Goal: Task Accomplishment & Management: Complete application form

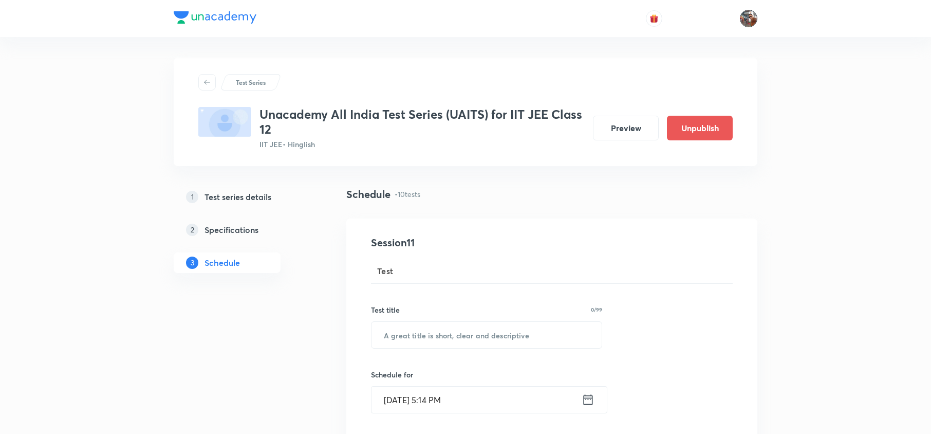
click at [741, 17] on img at bounding box center [748, 18] width 17 height 17
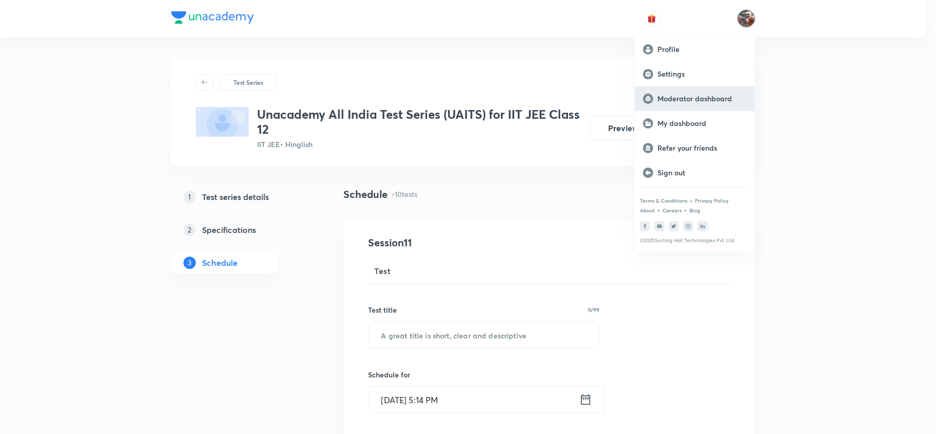
click at [720, 100] on p "Moderator dashboard" at bounding box center [701, 98] width 89 height 9
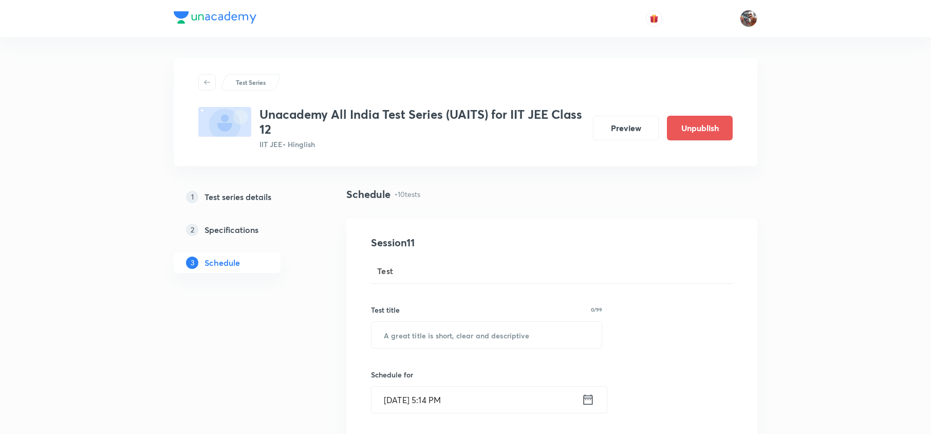
click at [379, 109] on h3 "Unacademy All India Test Series (UAITS) for IIT JEE Class 12" at bounding box center [422, 122] width 325 height 30
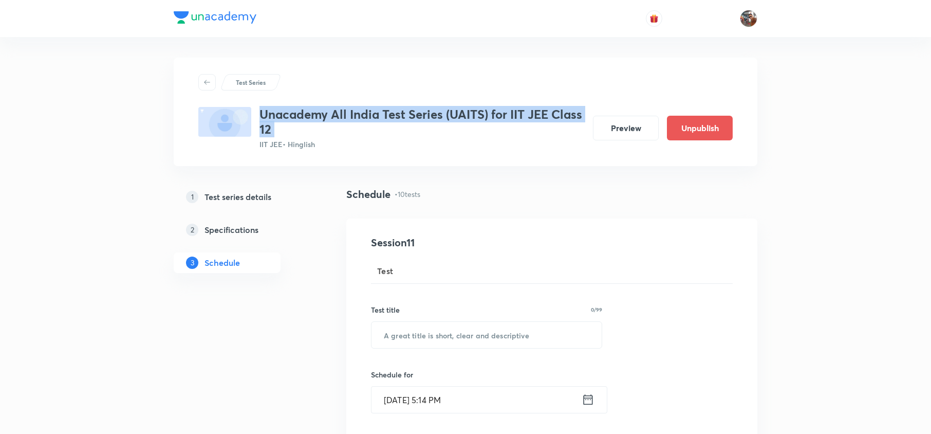
click at [379, 109] on h3 "Unacademy All India Test Series (UAITS) for IIT JEE Class 12" at bounding box center [422, 122] width 325 height 30
copy h3 "Unacademy All India Test Series (UAITS) for IIT JEE Class 12"
click at [379, 109] on h3 "Unacademy All India Test Series (UAITS) for IIT JEE Class 12" at bounding box center [422, 122] width 325 height 30
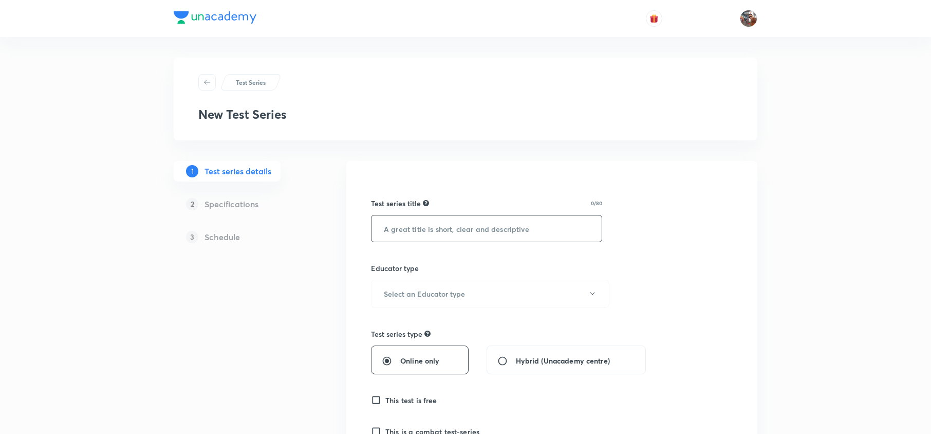
paste input "NEET Conquer [DATE] - [DATE] Test Series"
click at [423, 218] on input "text" at bounding box center [487, 228] width 230 height 26
click at [449, 229] on input "NEET Conquer [DATE] - [DATE] Test Series" at bounding box center [487, 228] width 230 height 26
type input "NEET Conquer September 2025 - 2026 Test Series"
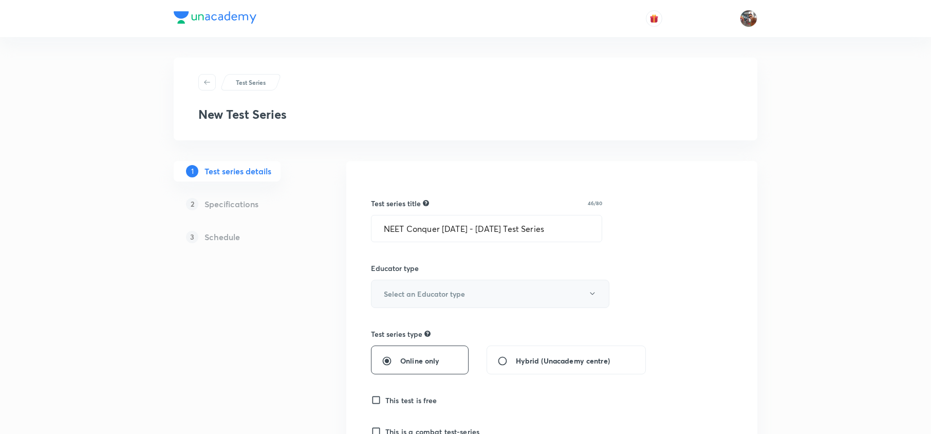
click at [478, 281] on button "Select an Educator type" at bounding box center [490, 294] width 239 height 28
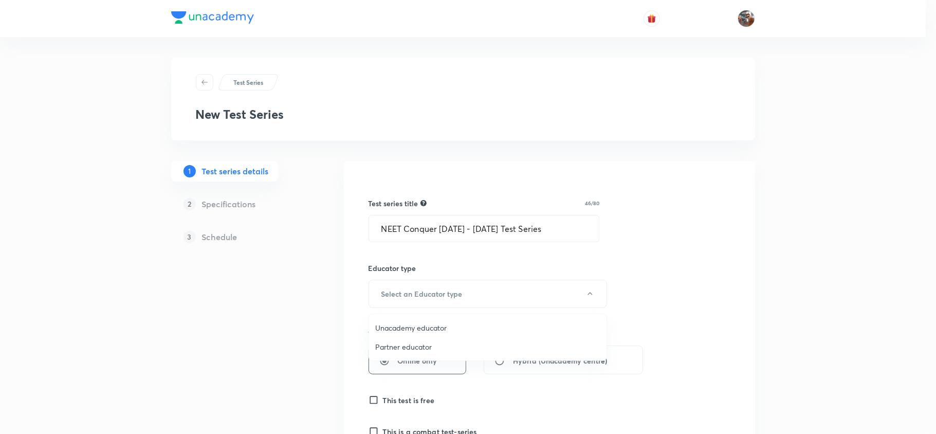
click at [424, 327] on span "Unacademy educator" at bounding box center [487, 327] width 225 height 11
radio input "false"
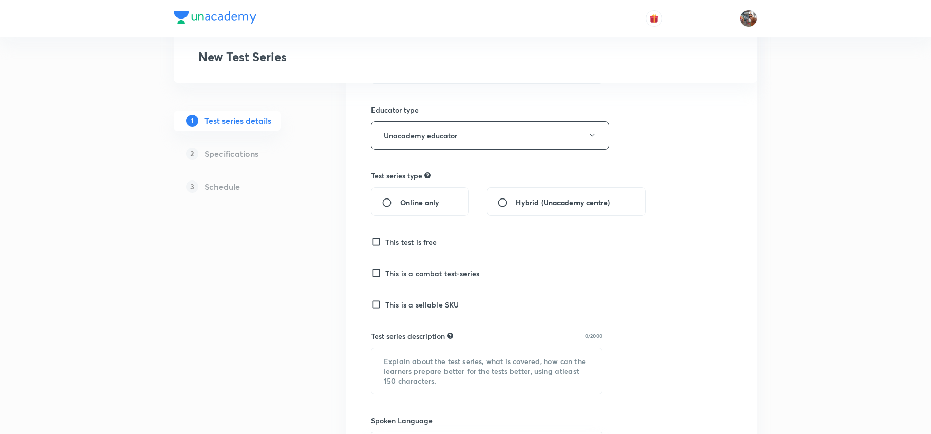
scroll to position [159, 0]
click at [535, 198] on span "Hybrid (Unacademy centre)" at bounding box center [563, 201] width 94 height 11
click at [516, 198] on input "Hybrid (Unacademy centre)" at bounding box center [507, 201] width 19 height 10
radio input "true"
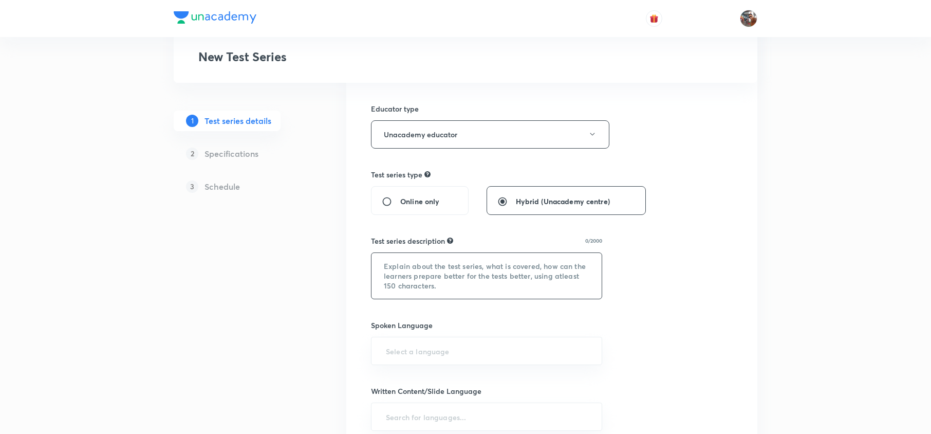
paste textarea "This series comprises module-wise tests for the NEET Major Test. The syllabus i…"
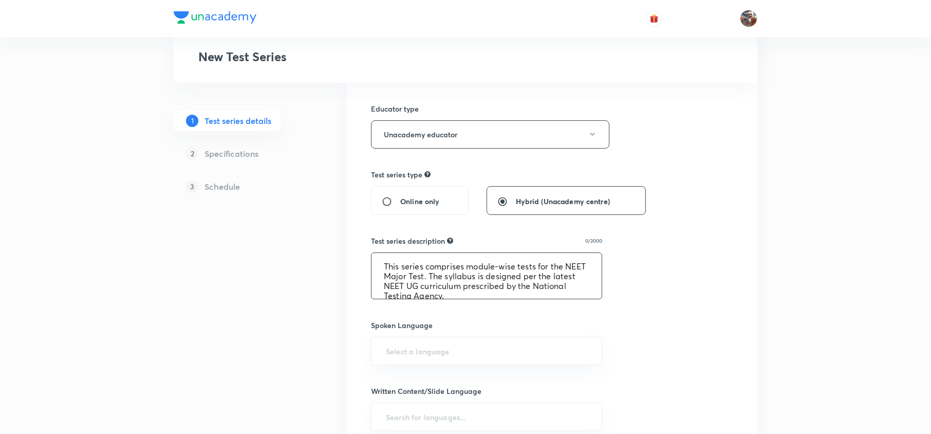
click at [458, 259] on textarea "This series comprises module-wise tests for the NEET Major Test. The syllabus i…" at bounding box center [487, 276] width 230 height 46
type textarea "This series comprises module-wise tests for the NEET Major Test. The syllabus i…"
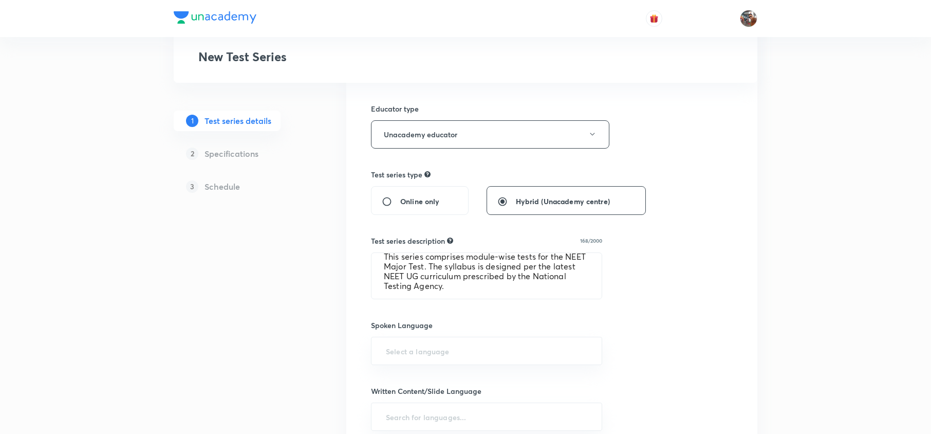
type input "e"
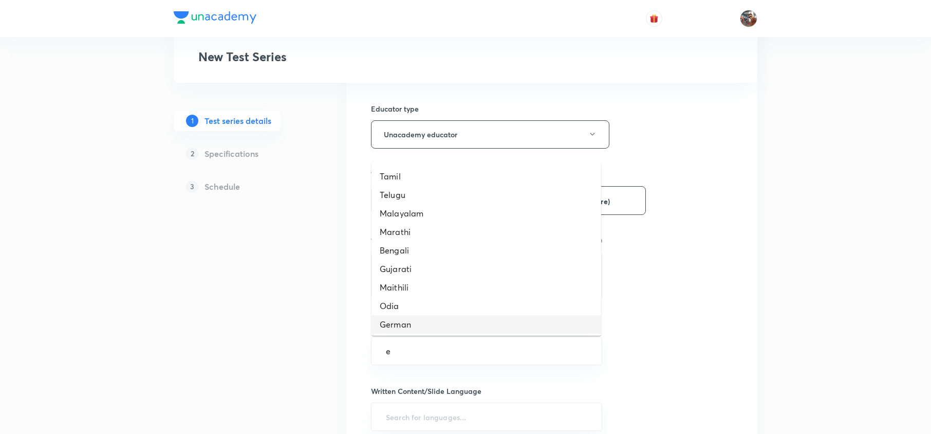
scroll to position [0, 0]
click at [430, 174] on li "English" at bounding box center [487, 175] width 230 height 19
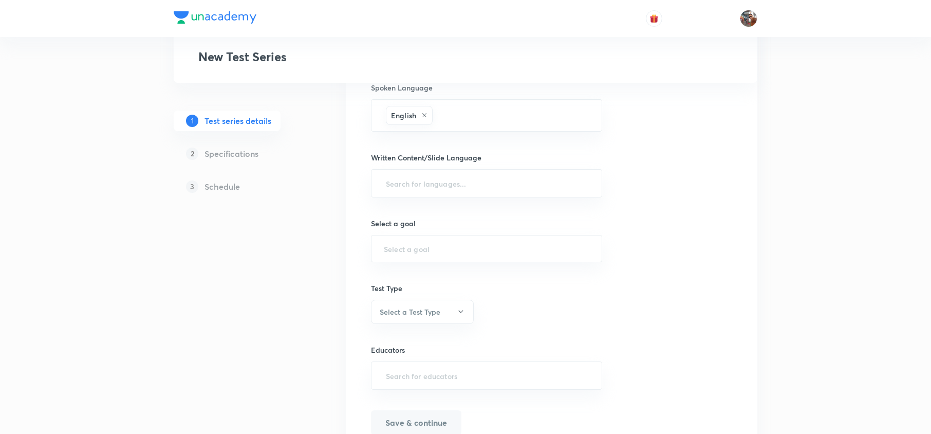
scroll to position [398, 0]
click at [413, 183] on input "text" at bounding box center [487, 182] width 206 height 19
click at [426, 209] on li "English" at bounding box center [487, 212] width 230 height 17
click at [445, 259] on div "​" at bounding box center [486, 251] width 231 height 27
click at [432, 252] on input "text" at bounding box center [487, 252] width 206 height 10
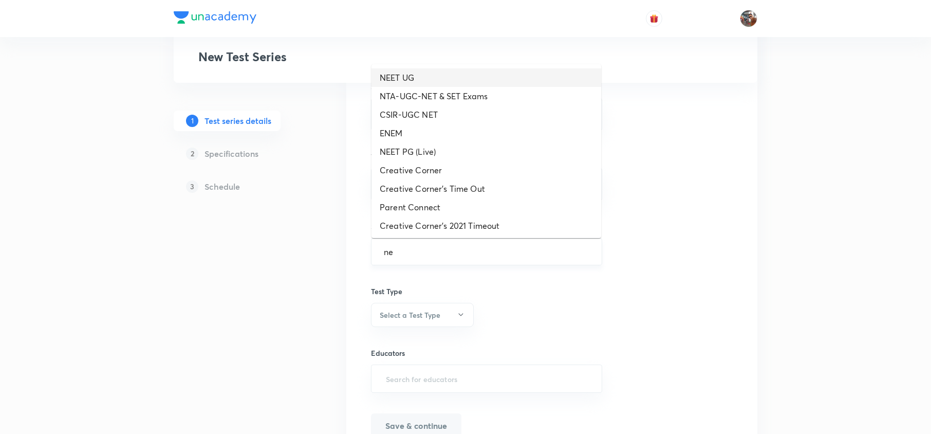
type input "NEET UG"
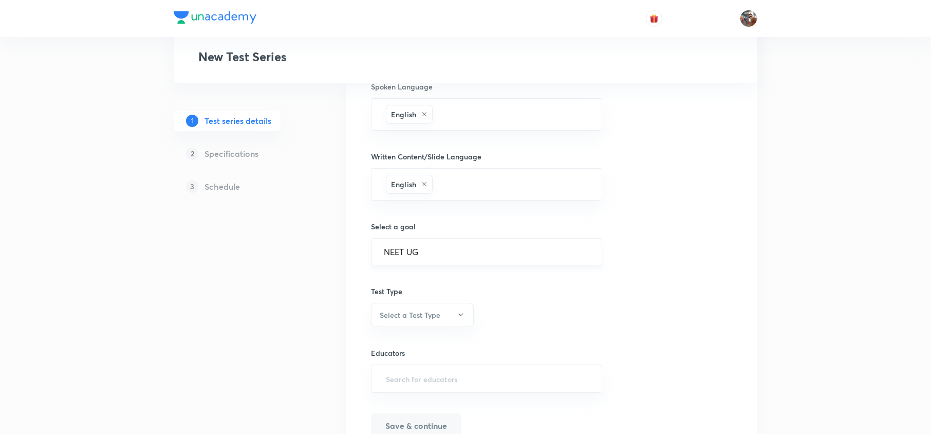
scroll to position [454, 0]
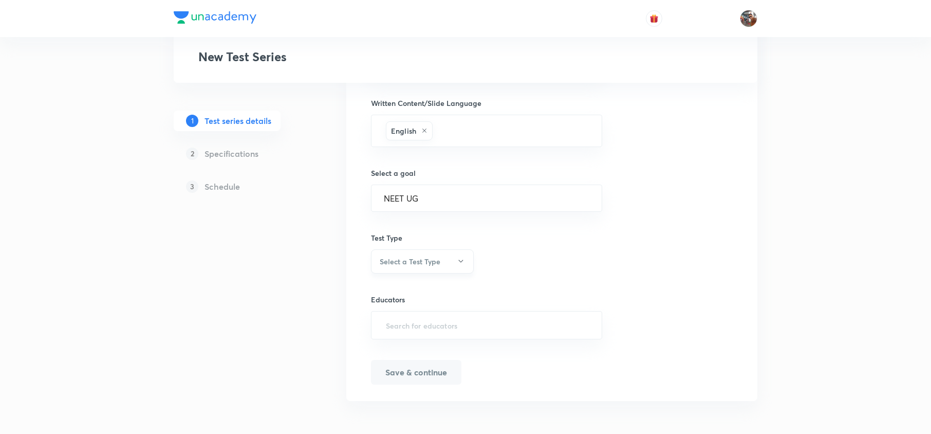
click at [443, 263] on button "Select a Test Type" at bounding box center [422, 261] width 103 height 24
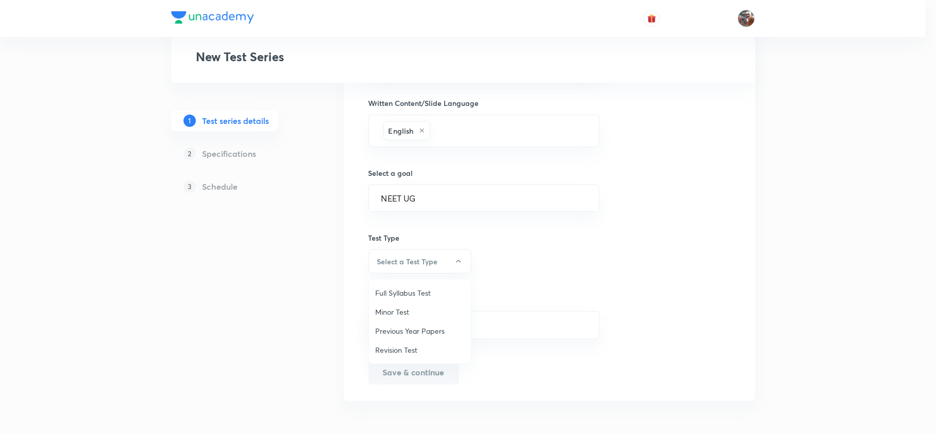
click at [438, 285] on li "Full Syllabus Test" at bounding box center [420, 292] width 102 height 19
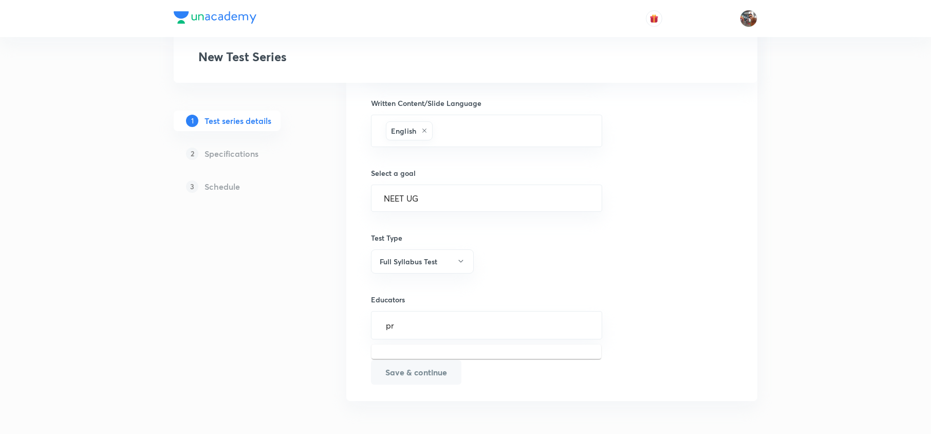
type input "pre"
click at [461, 352] on div "Pre Medical(unacademy-pre-medical-exams-97)" at bounding box center [478, 362] width 196 height 20
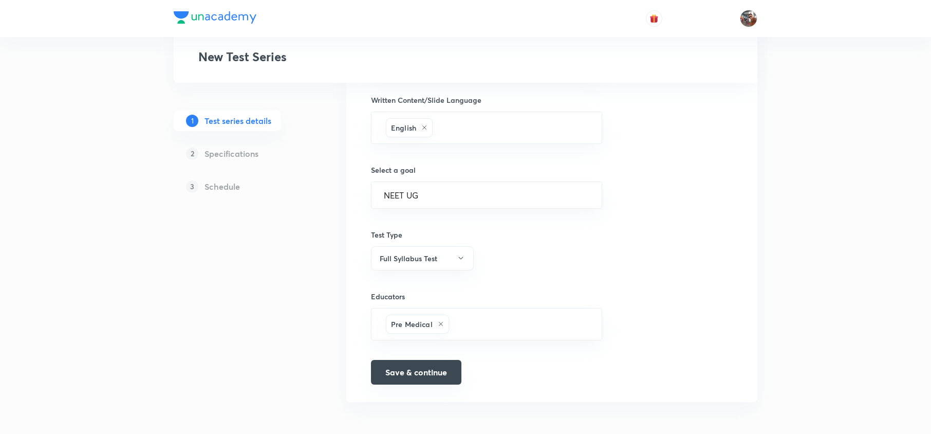
drag, startPoint x: 425, startPoint y: 356, endPoint x: 425, endPoint y: 367, distance: 10.8
click at [425, 367] on div "Test series title 46/80 NEET Conquer September 2025 - 2026 Test Series ​ Educat…" at bounding box center [552, 54] width 362 height 663
click at [425, 367] on button "Save & continue" at bounding box center [416, 372] width 90 height 25
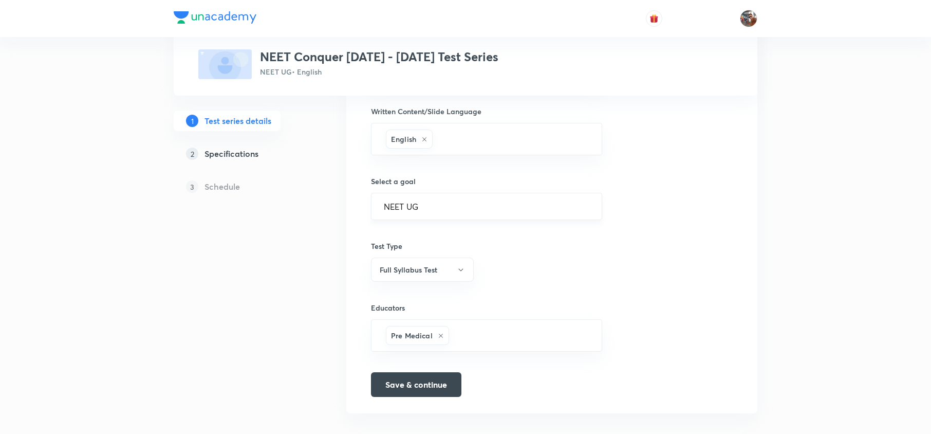
scroll to position [9, 0]
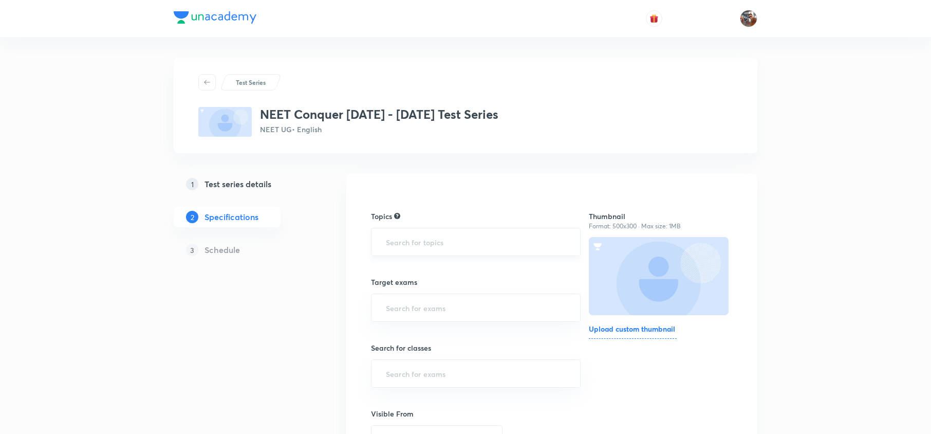
click at [444, 241] on input "text" at bounding box center [476, 241] width 184 height 19
type input ";"
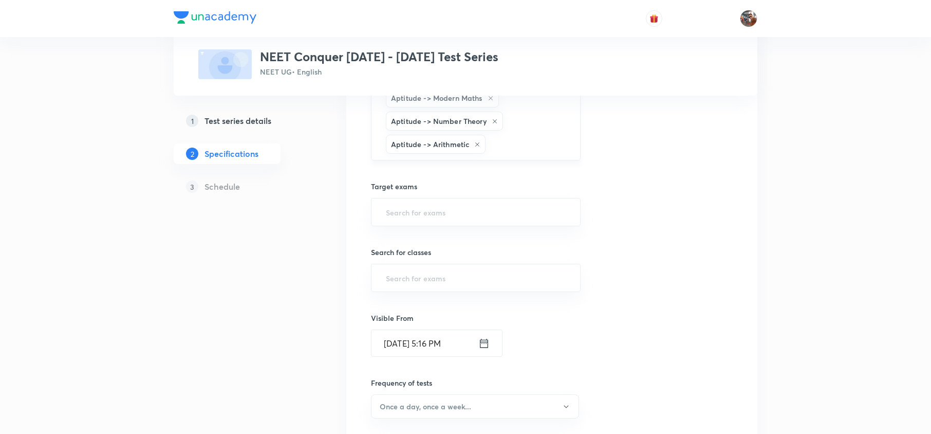
scroll to position [978, 0]
type input ";"
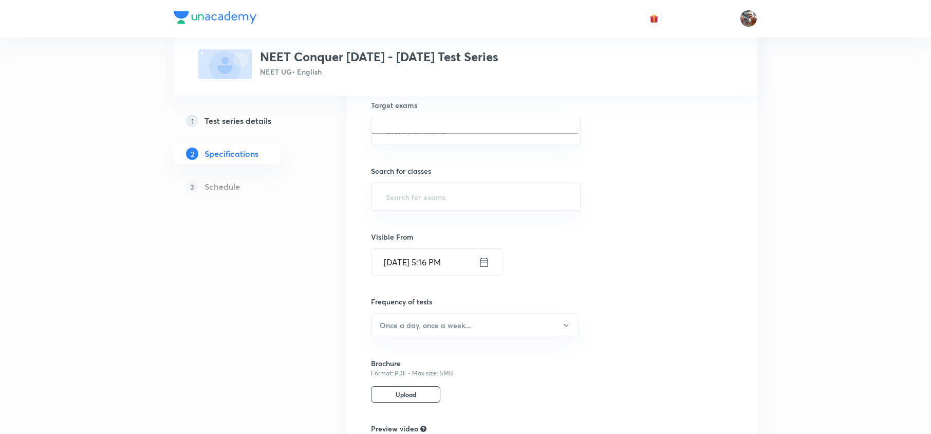
scroll to position [1033, 0]
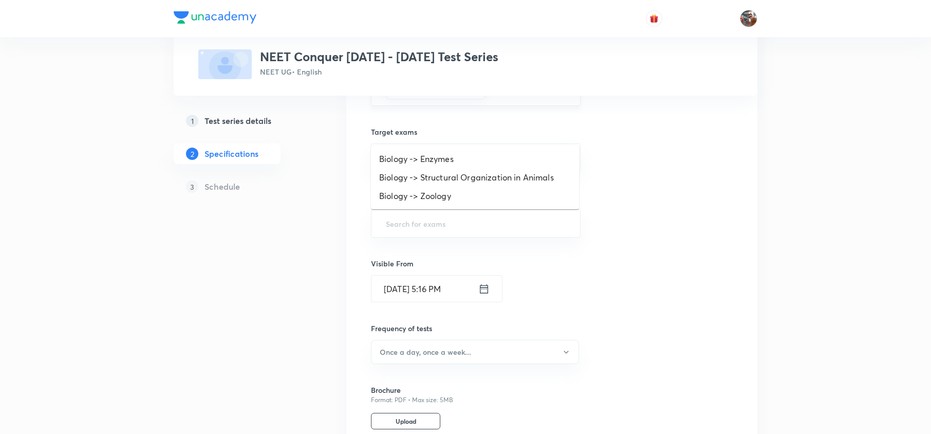
type input "z"
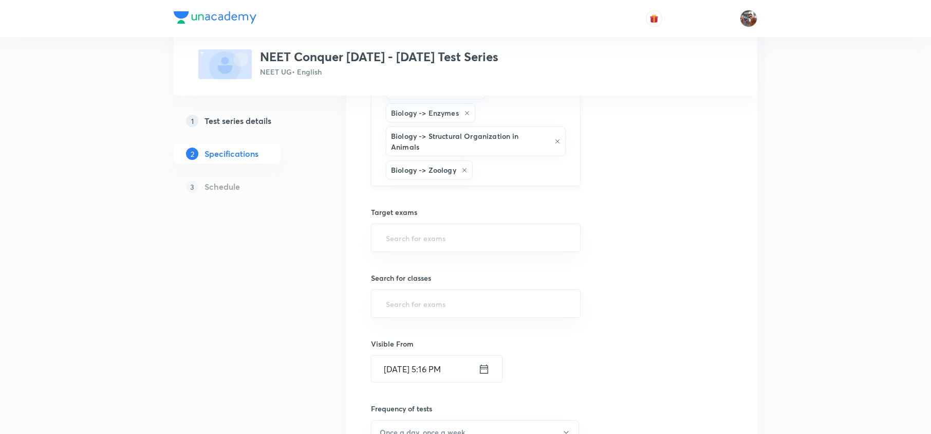
type input "c"
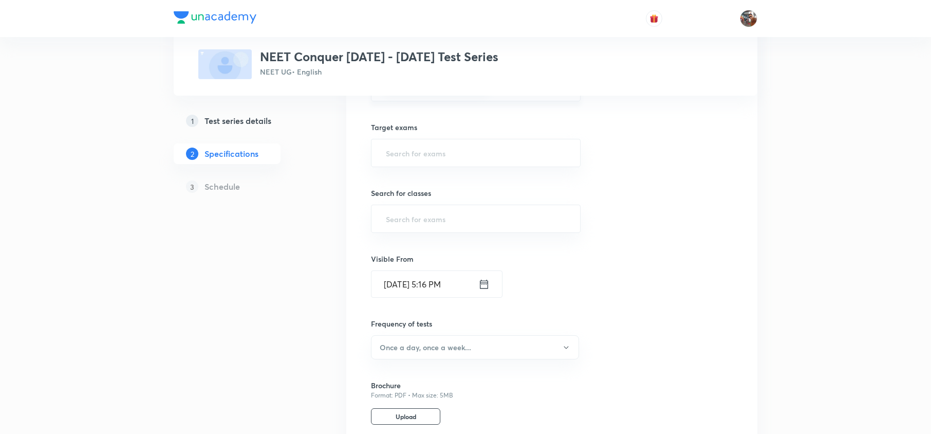
scroll to position [1362, 0]
type input "j"
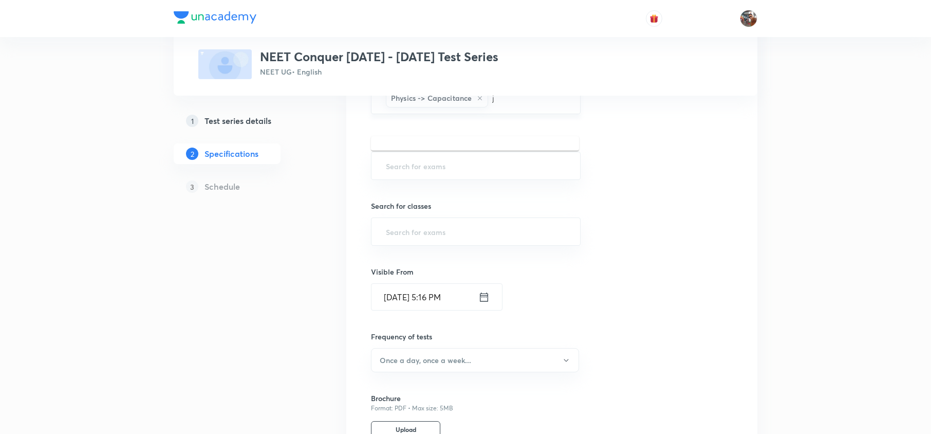
scroll to position [1347, 0]
type input "nee"
type input "d"
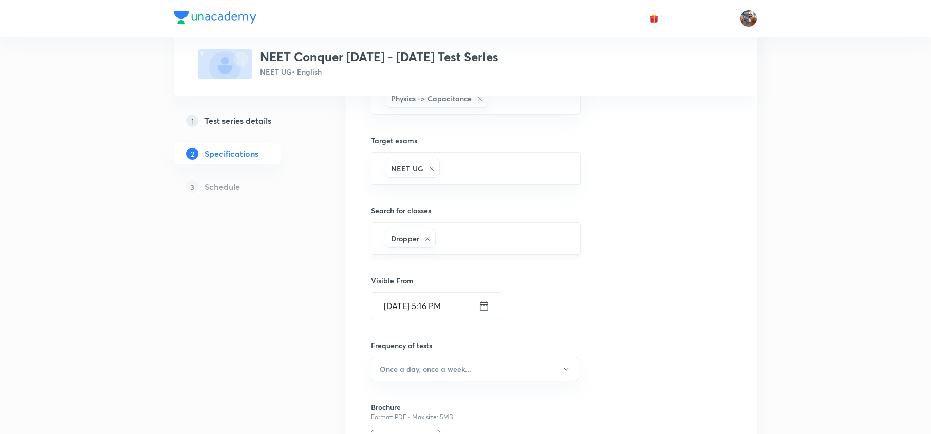
scroll to position [1516, 0]
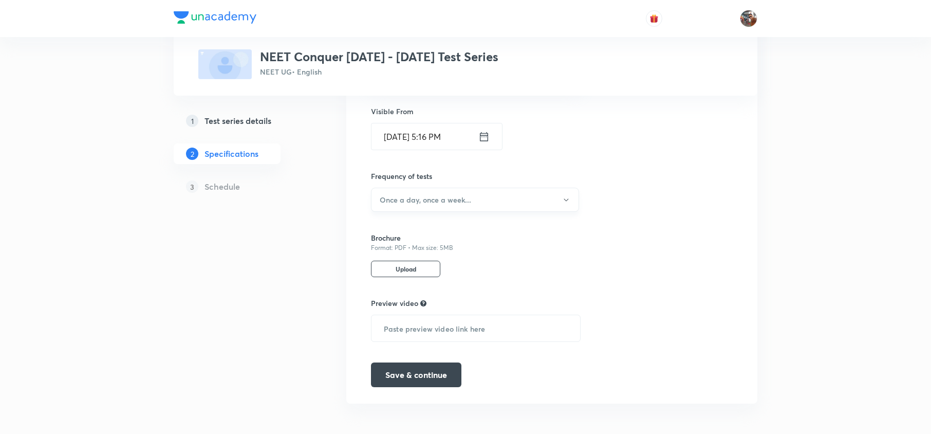
click at [512, 212] on button "Once a day, once a week..." at bounding box center [475, 200] width 208 height 24
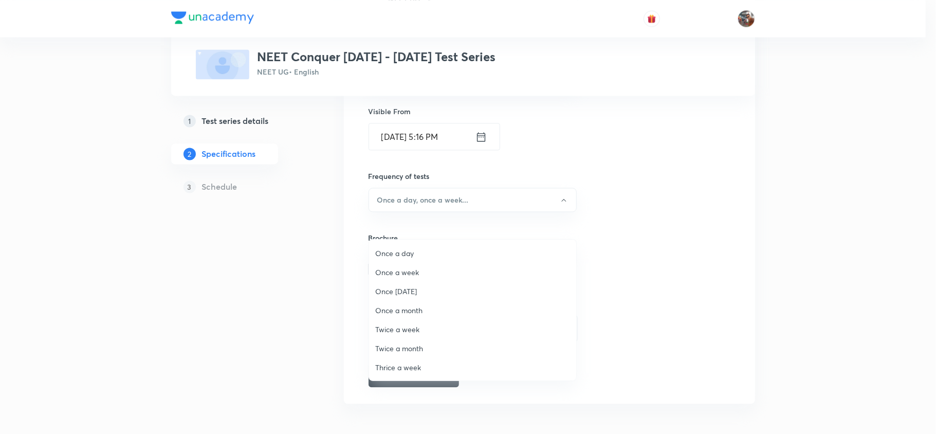
click at [465, 249] on span "Once a day" at bounding box center [472, 253] width 195 height 11
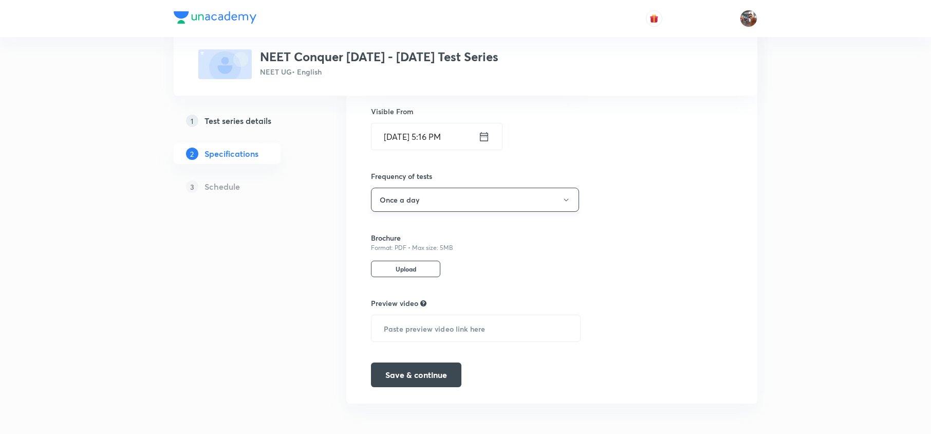
click at [447, 212] on button "Once a day" at bounding box center [475, 200] width 208 height 24
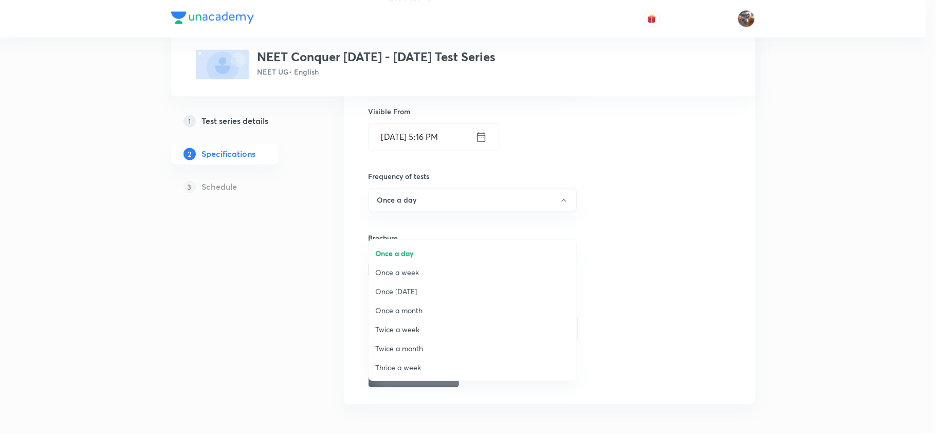
click at [456, 268] on span "Once a week" at bounding box center [472, 272] width 195 height 11
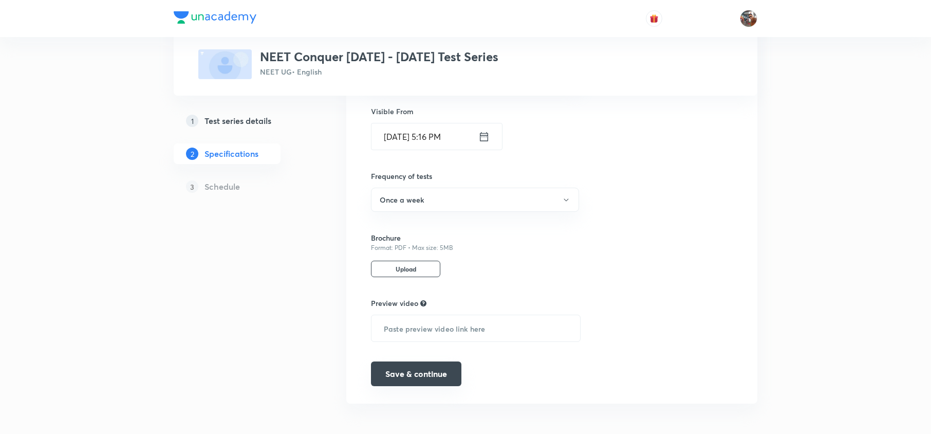
click at [438, 386] on button "Save & continue" at bounding box center [416, 373] width 90 height 25
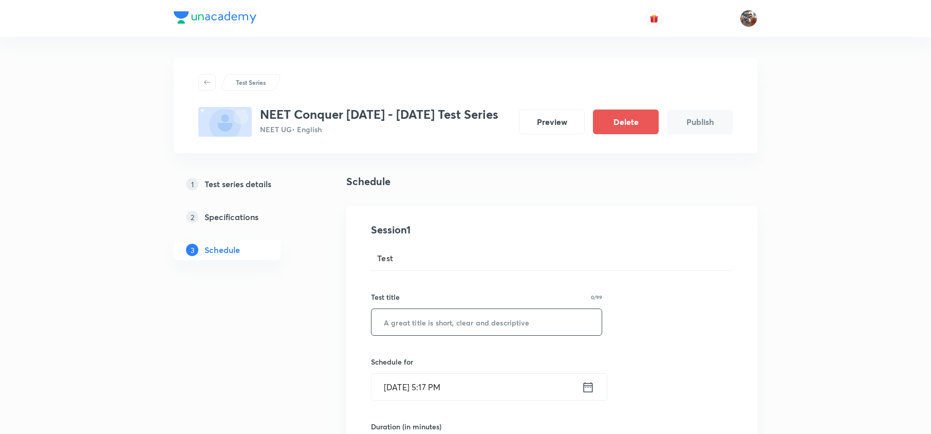
click at [449, 334] on input "text" at bounding box center [487, 322] width 230 height 26
type input "Minor Test - 1 (Test Code : 236001)"
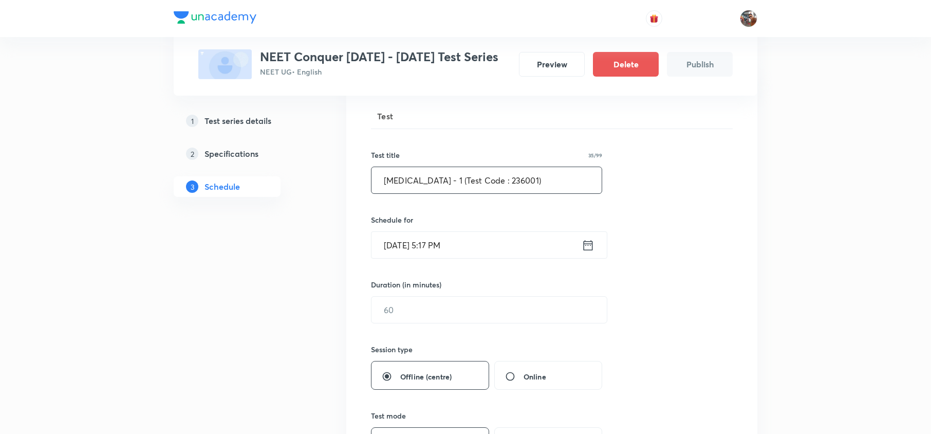
scroll to position [143, 0]
click at [440, 270] on div "Session 1 Test Test title 35/99 Minor Test - 1 (Test Code : 236001) ​ Schedule …" at bounding box center [552, 385] width 362 height 613
click at [430, 257] on input "Sep 4, 2025, 5:17 PM" at bounding box center [477, 244] width 210 height 26
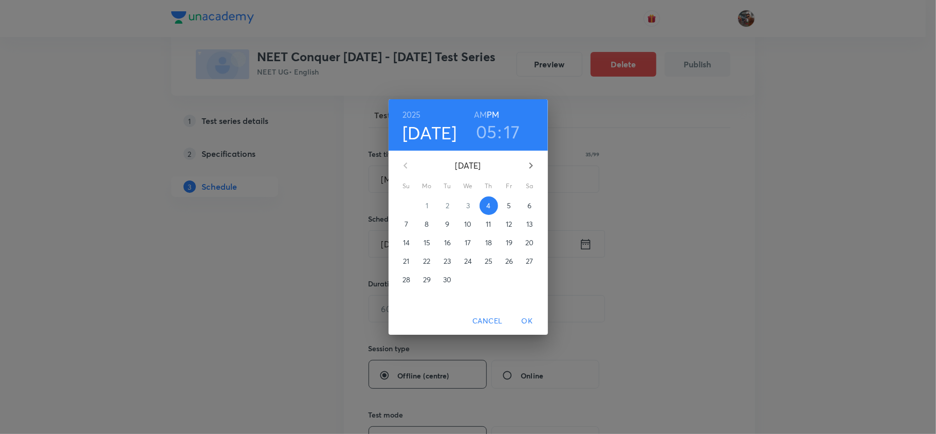
click at [408, 240] on p "14" at bounding box center [406, 242] width 7 height 10
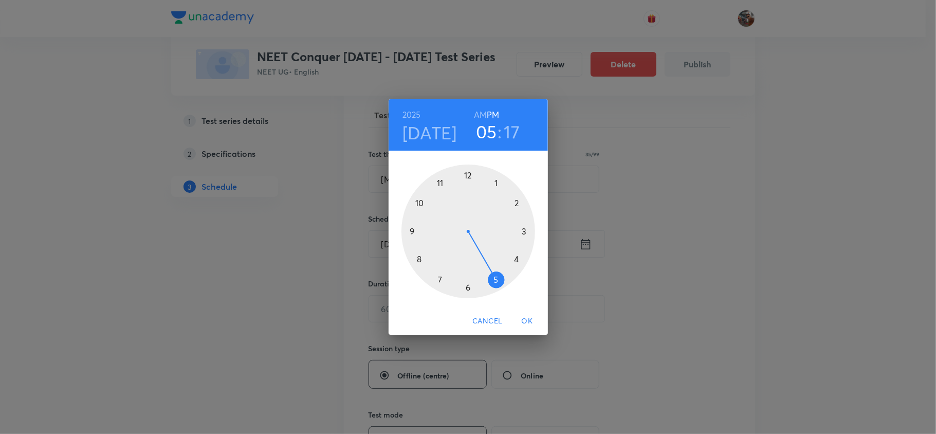
click at [517, 200] on div at bounding box center [468, 232] width 134 height 134
click at [467, 175] on div at bounding box center [468, 232] width 134 height 134
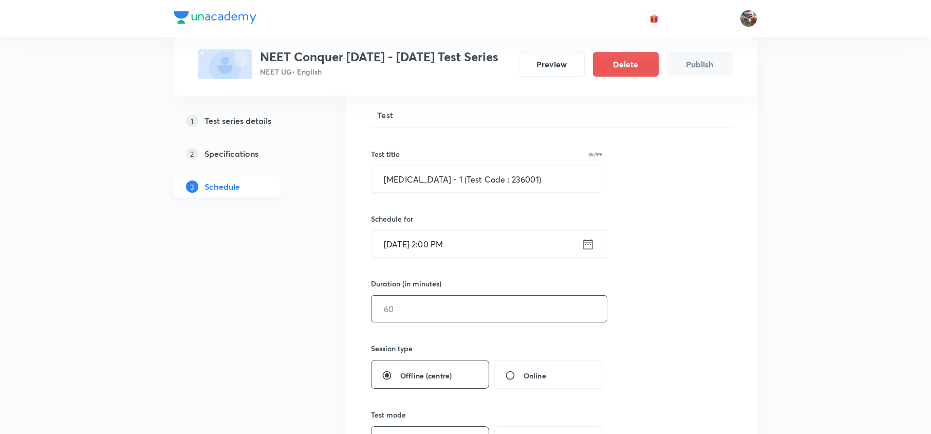
click at [426, 322] on input "text" at bounding box center [489, 309] width 235 height 26
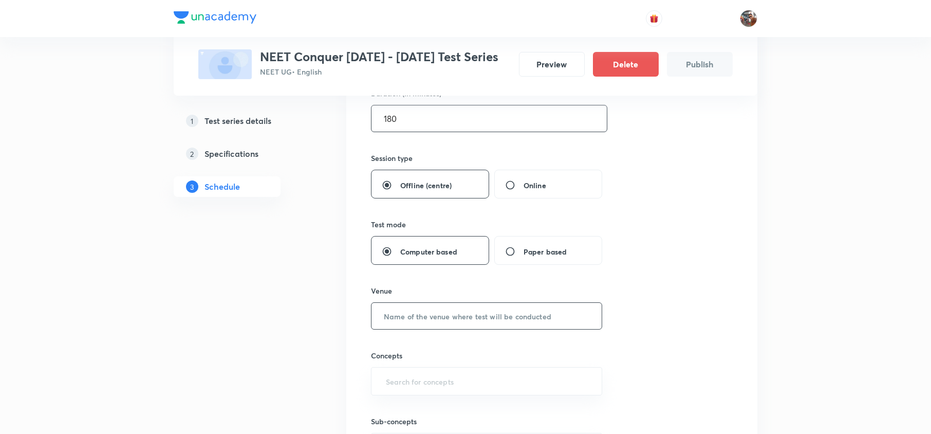
type input "180"
click at [455, 329] on input "text" at bounding box center [487, 316] width 230 height 26
type input "UA Centre"
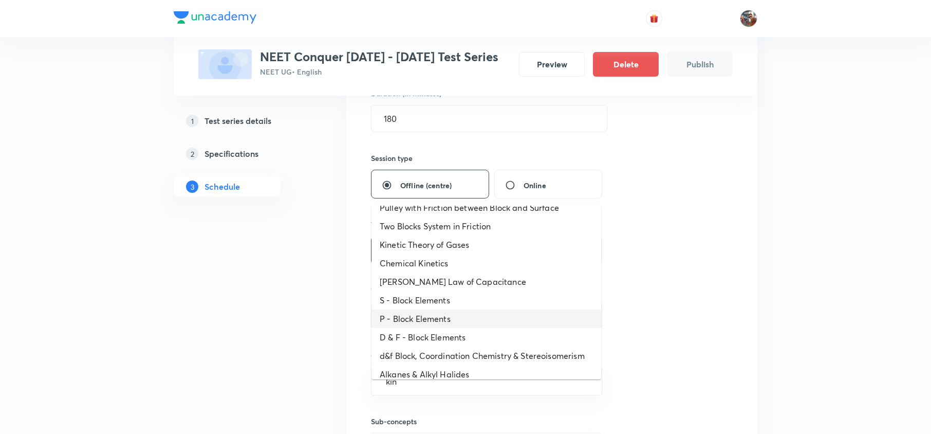
scroll to position [0, 0]
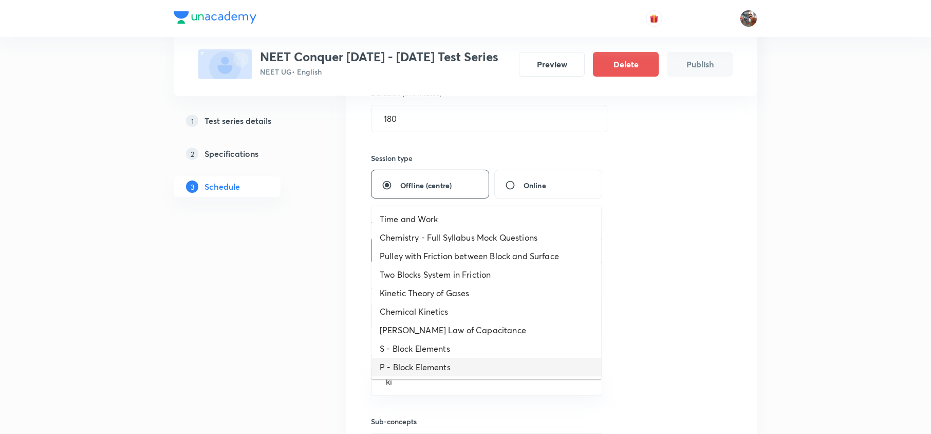
type input "k"
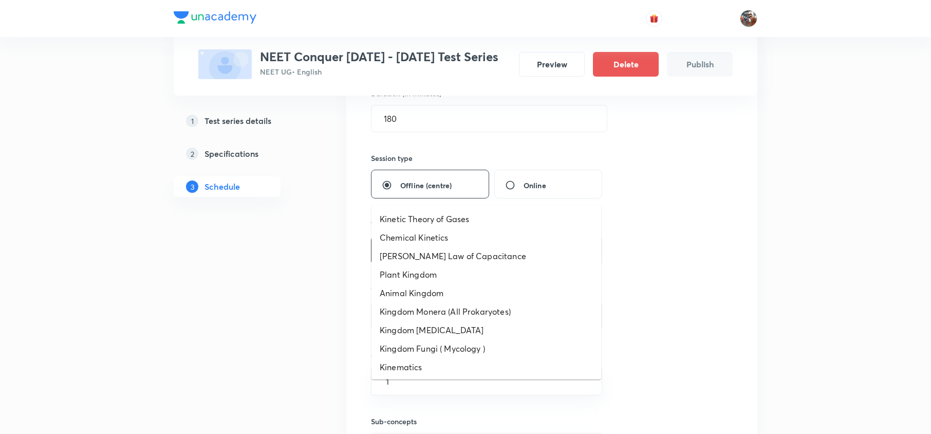
type input "1d"
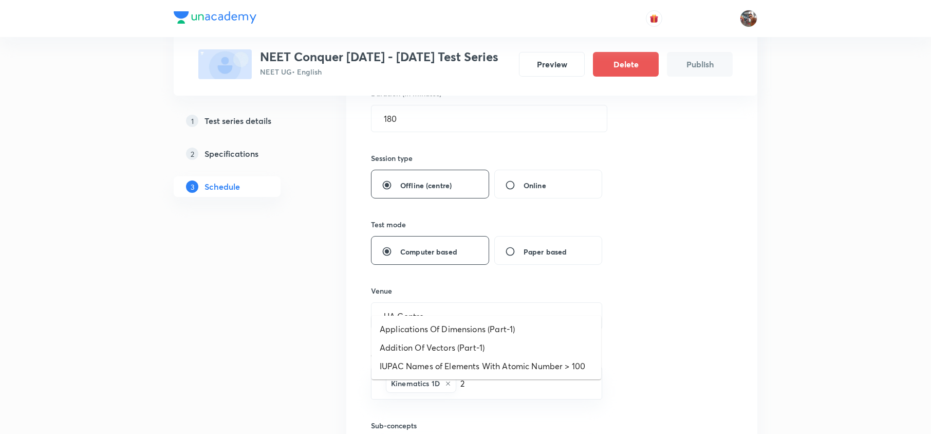
type input "2d"
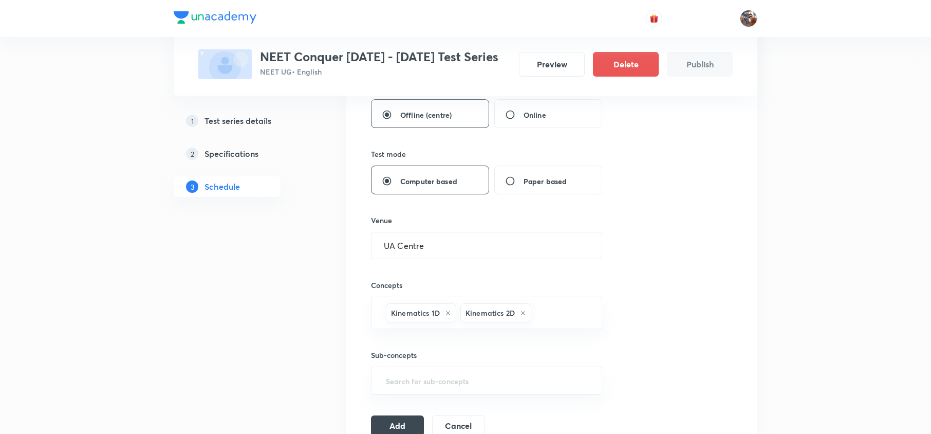
scroll to position [404, 0]
type input "atomic"
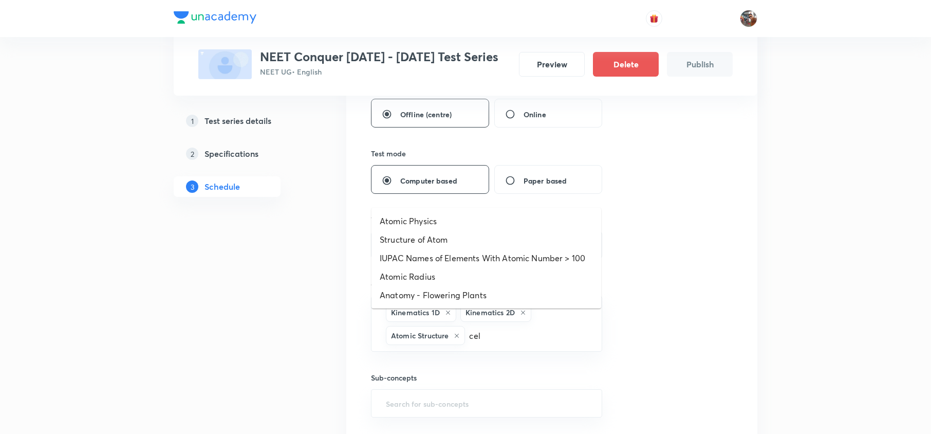
type input "cell"
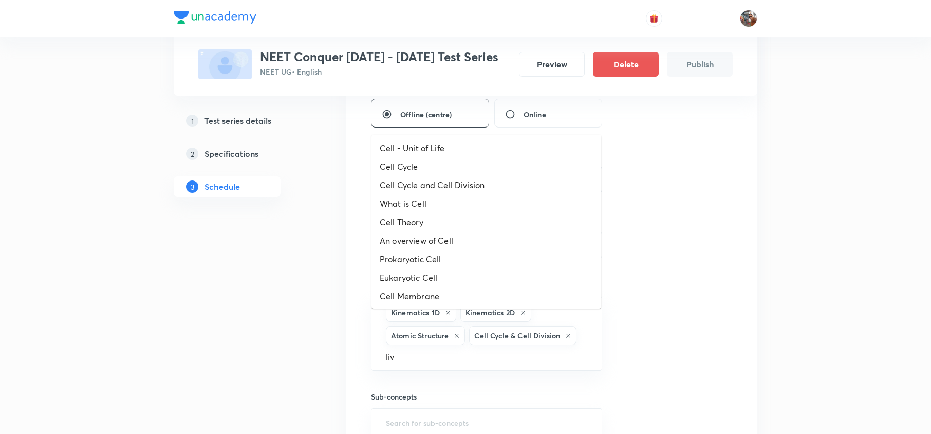
type input "livi"
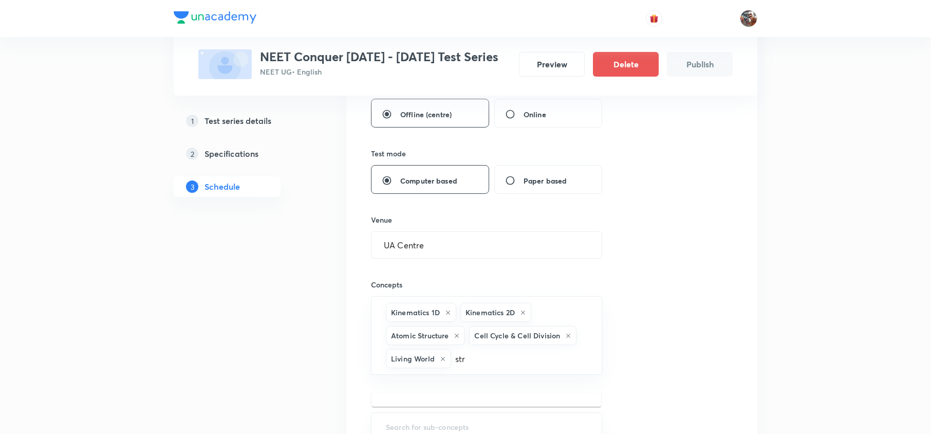
type input "stru"
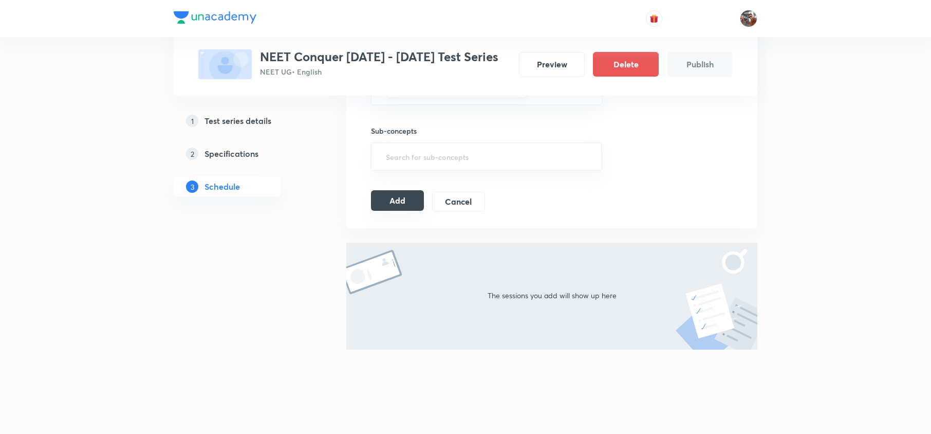
click at [392, 204] on button "Add" at bounding box center [397, 200] width 53 height 21
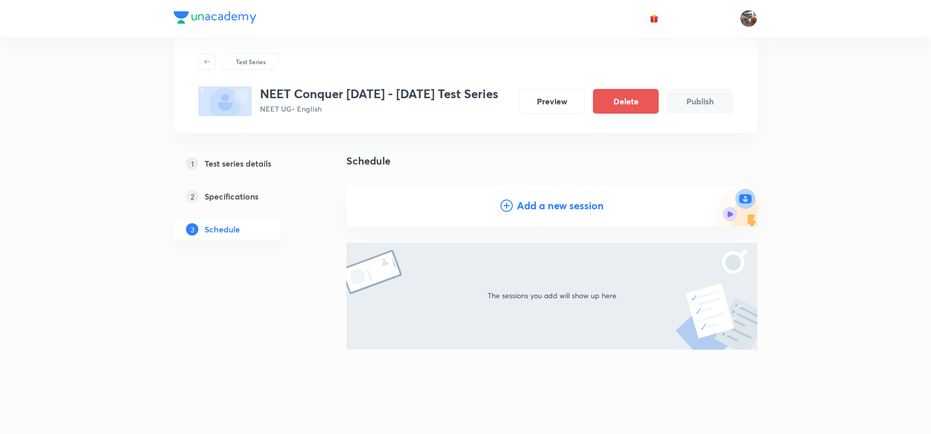
scroll to position [33, 0]
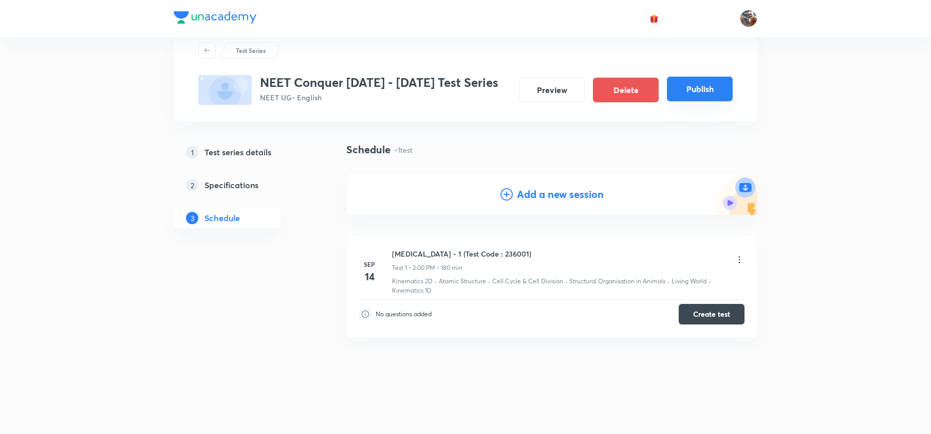
click at [712, 93] on button "Publish" at bounding box center [700, 89] width 66 height 25
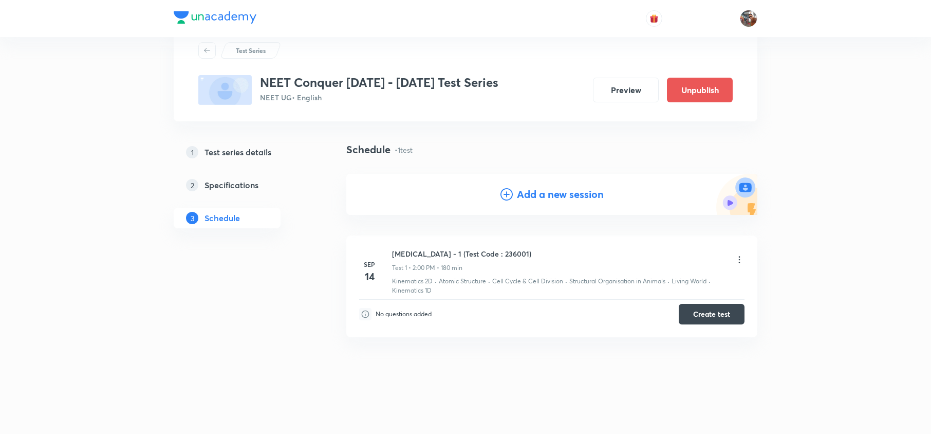
click at [335, 83] on h3 "NEET Conquer September 2025 - 2026 Test Series" at bounding box center [379, 82] width 239 height 15
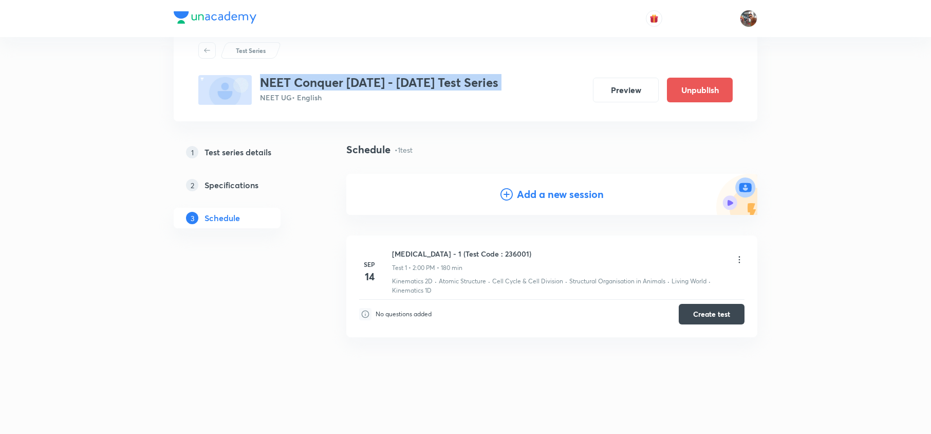
click at [335, 83] on h3 "NEET Conquer September 2025 - 2026 Test Series" at bounding box center [379, 82] width 239 height 15
copy h3 "NEET Conquer September 2025 - 2026 Test Series"
click at [335, 83] on h3 "NEET Conquer September 2025 - 2026 Test Series" at bounding box center [379, 82] width 239 height 15
click at [624, 81] on button "Preview" at bounding box center [626, 89] width 66 height 25
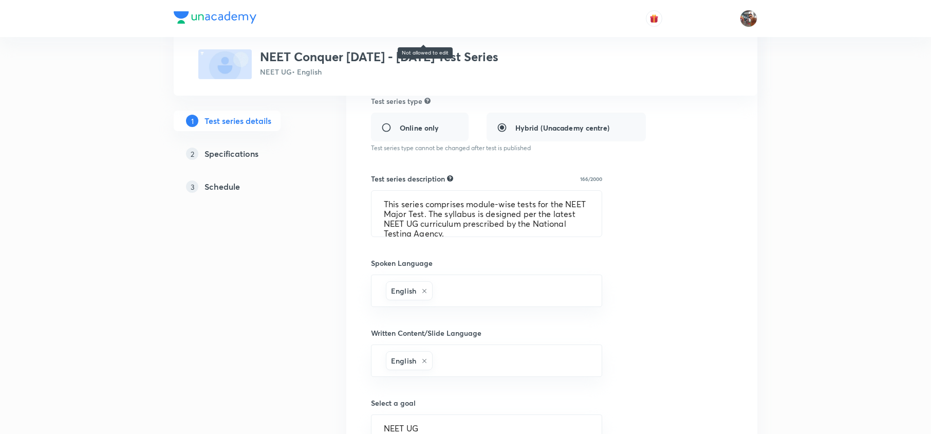
scroll to position [247, 0]
click at [477, 241] on div "Test series title 41/80 NEET Conquer [DATE] - [DATE] Test Series ​ Educator typ…" at bounding box center [552, 280] width 362 height 674
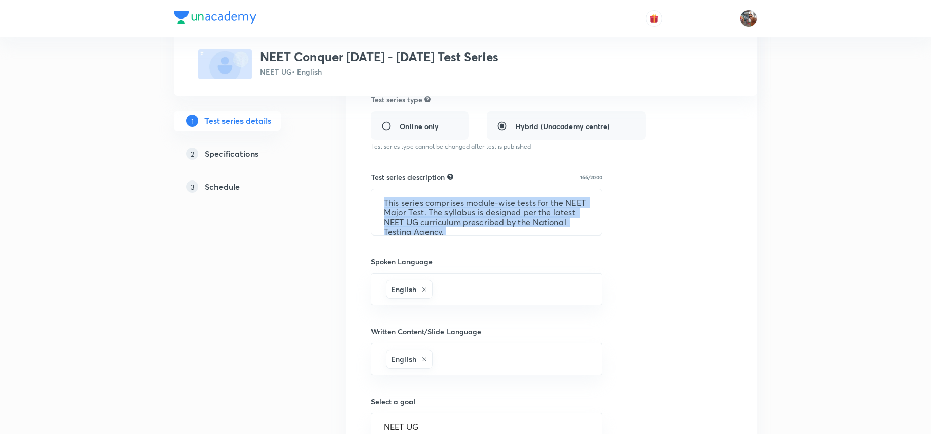
click at [477, 241] on div "Test series title 41/80 NEET Conquer [DATE] - [DATE] Test Series ​ Educator typ…" at bounding box center [552, 280] width 362 height 674
copy div "This series comprises module-wise tests for the NEET Major Test. The syllabus i…"
